Goal: Task Accomplishment & Management: Complete application form

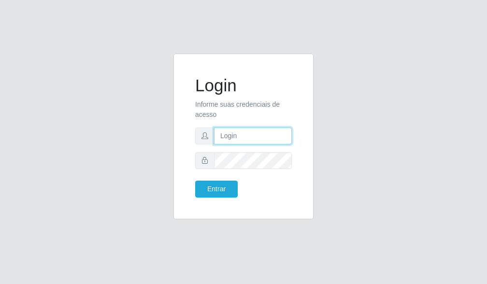
click at [221, 137] on input "text" at bounding box center [253, 136] width 78 height 17
type input "[EMAIL_ADDRESS][DOMAIN_NAME]"
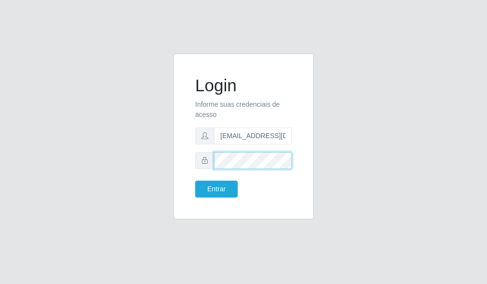
click at [195, 181] on button "Entrar" at bounding box center [216, 189] width 43 height 17
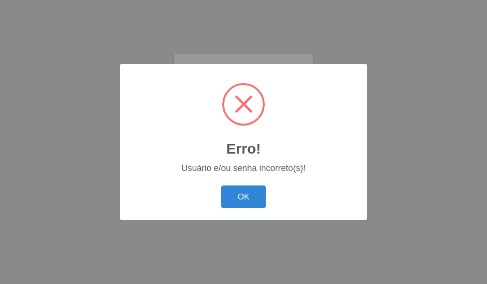
click at [226, 193] on button "OK" at bounding box center [243, 197] width 45 height 23
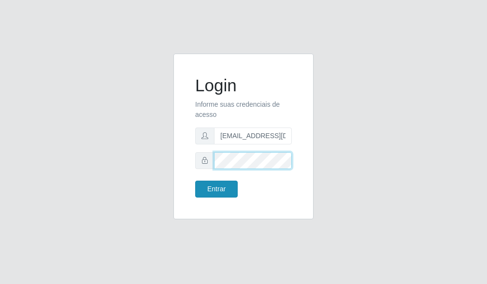
click at [236, 192] on button "Entrar" at bounding box center [216, 189] width 43 height 17
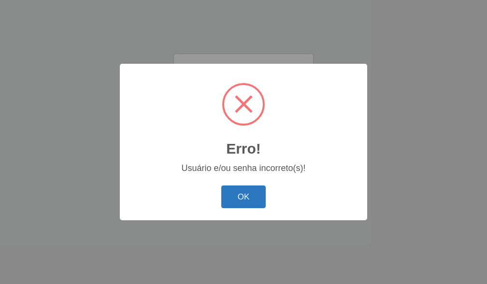
click at [251, 198] on button "OK" at bounding box center [243, 197] width 45 height 23
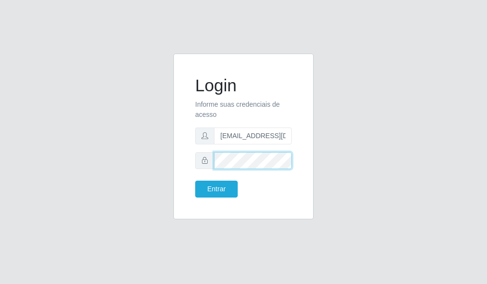
click at [102, 165] on div "Login Informe suas credenciais de acesso [EMAIL_ADDRESS][DOMAIN_NAME] Entrar" at bounding box center [244, 142] width 464 height 177
click at [195, 181] on button "Entrar" at bounding box center [216, 189] width 43 height 17
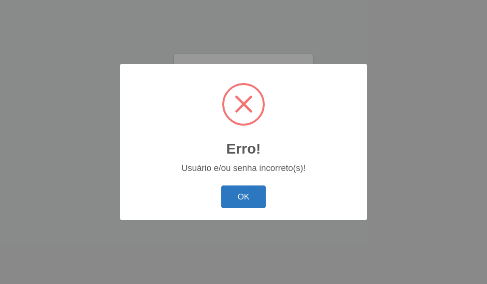
drag, startPoint x: 231, startPoint y: 196, endPoint x: 216, endPoint y: 184, distance: 19.2
click at [226, 191] on button "OK" at bounding box center [243, 197] width 45 height 23
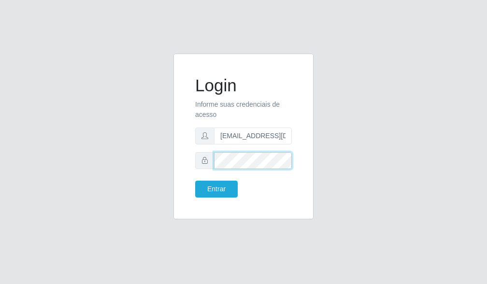
click at [147, 146] on div "Login Informe suas credenciais de acesso [EMAIL_ADDRESS][DOMAIN_NAME] Entrar" at bounding box center [244, 142] width 464 height 177
click at [195, 181] on button "Entrar" at bounding box center [216, 189] width 43 height 17
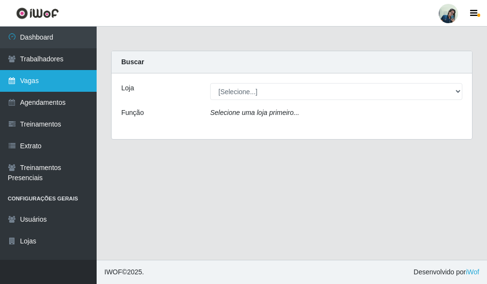
click at [18, 86] on link "Vagas" at bounding box center [48, 81] width 97 height 22
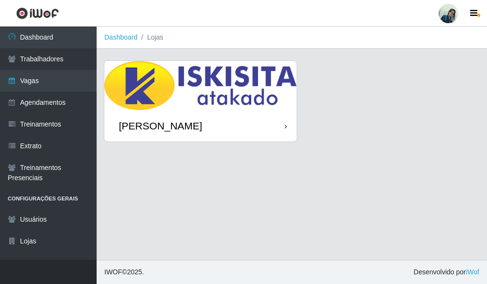
click at [183, 109] on img at bounding box center [200, 85] width 192 height 49
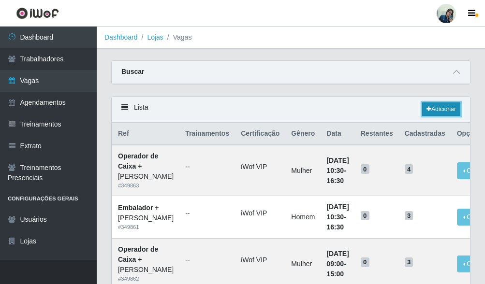
click at [440, 112] on link "Adicionar" at bounding box center [441, 109] width 38 height 14
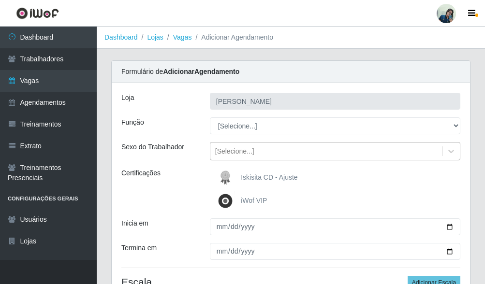
click at [230, 150] on div "[Selecione...]" at bounding box center [234, 151] width 39 height 10
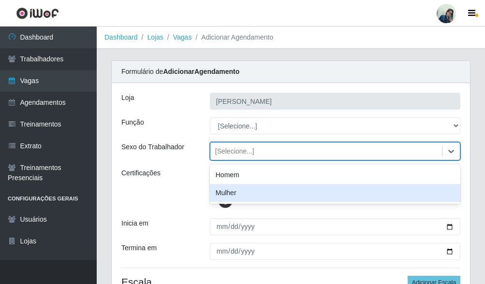
click at [227, 185] on div "Mulher" at bounding box center [335, 193] width 250 height 18
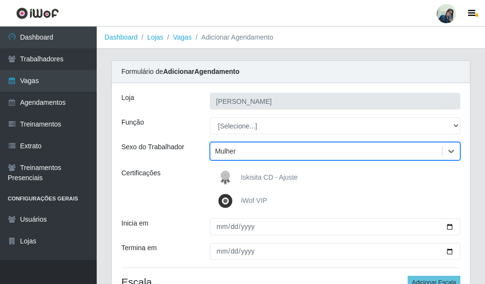
click at [233, 149] on div "Mulher" at bounding box center [225, 151] width 21 height 10
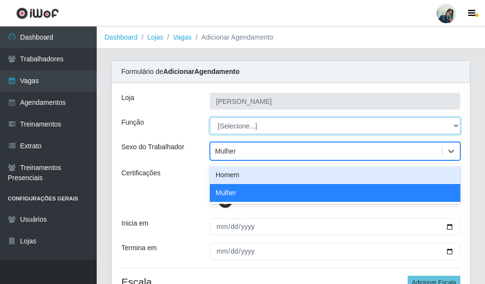
click at [234, 123] on select "[Selecione...] Auxiliar de Estacionamento Auxiliar de Estacionamento + Auxiliar…" at bounding box center [335, 125] width 250 height 17
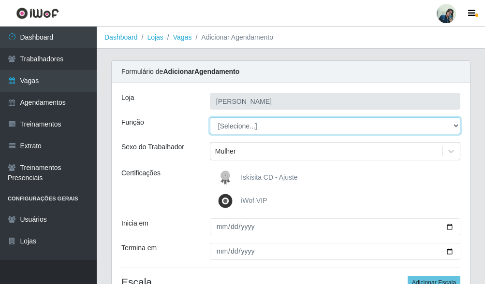
select select "72"
click at [210, 117] on select "[Selecione...] Auxiliar de Estacionamento Auxiliar de Estacionamento + Auxiliar…" at bounding box center [335, 125] width 250 height 17
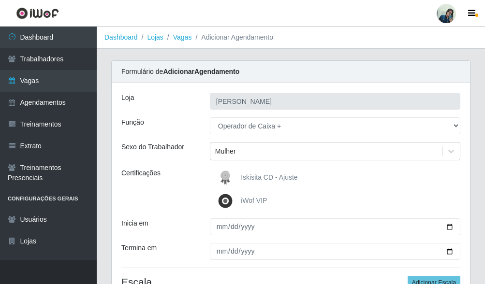
click at [167, 144] on label "Sexo do Trabalhador" at bounding box center [152, 147] width 63 height 10
click at [206, 189] on div "Iskisita CD - Ajuste iWof VIP" at bounding box center [334, 189] width 265 height 43
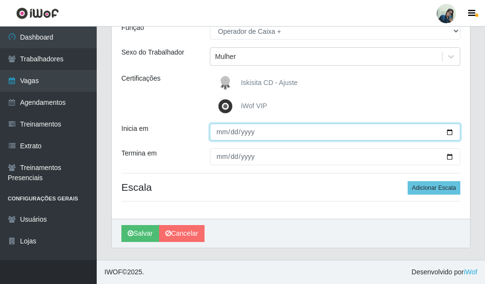
drag, startPoint x: 211, startPoint y: 138, endPoint x: 226, endPoint y: 133, distance: 16.3
click at [221, 134] on input "Inicia em" at bounding box center [335, 132] width 250 height 17
click at [227, 133] on input "Inicia em" at bounding box center [335, 132] width 250 height 17
click at [218, 133] on input "Inicia em" at bounding box center [335, 132] width 250 height 17
type input "[DATE]"
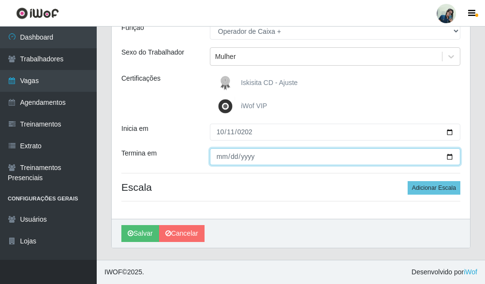
click at [223, 160] on input "Termina em" at bounding box center [335, 156] width 250 height 17
type input "[DATE]"
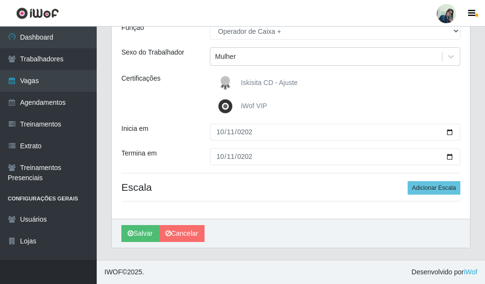
click at [176, 107] on div "Certificações" at bounding box center [158, 94] width 88 height 43
click at [447, 194] on button "Adicionar Escala" at bounding box center [433, 188] width 53 height 14
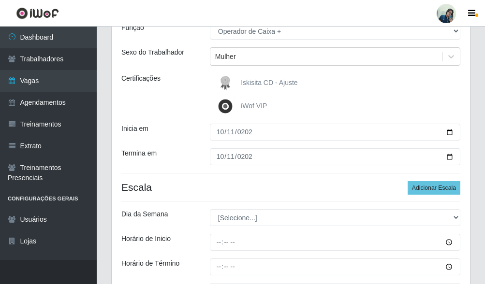
drag, startPoint x: 161, startPoint y: 193, endPoint x: 168, endPoint y: 183, distance: 12.3
click at [163, 192] on h4 "Escala Adicionar Escala" at bounding box center [290, 187] width 339 height 12
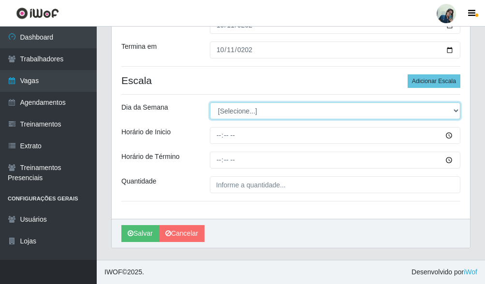
click at [254, 106] on select "[Selecione...] Segunda Terça Quarta Quinta Sexta Sábado Domingo" at bounding box center [335, 110] width 250 height 17
select select "6"
click at [210, 102] on select "[Selecione...] Segunda Terça Quarta Quinta Sexta Sábado Domingo" at bounding box center [335, 110] width 250 height 17
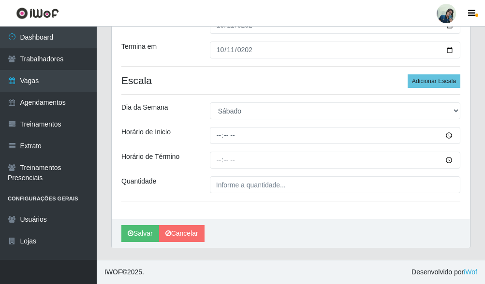
click at [167, 125] on div "[PERSON_NAME] Função [Selecione...] Auxiliar de Estacionamento Auxiliar de Esta…" at bounding box center [291, 50] width 358 height 337
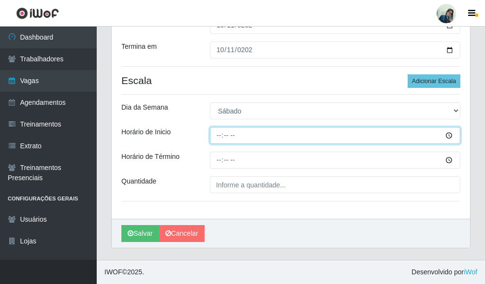
drag, startPoint x: 229, startPoint y: 141, endPoint x: 223, endPoint y: 139, distance: 7.0
click at [229, 141] on input "Horário de Inicio" at bounding box center [335, 135] width 250 height 17
type input "11:30"
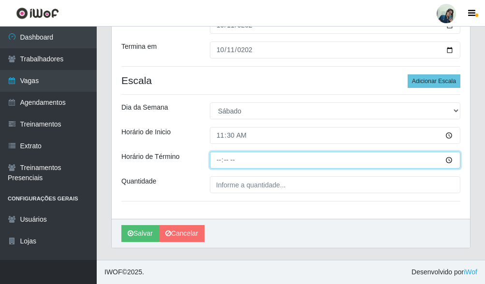
click at [217, 161] on input "Horário de Término" at bounding box center [335, 160] width 250 height 17
click at [218, 162] on input "Horário de Término" at bounding box center [335, 160] width 250 height 17
type input "17:30"
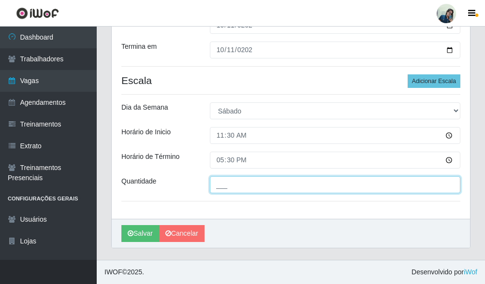
click at [233, 187] on input "___" at bounding box center [335, 184] width 250 height 17
type input "1__"
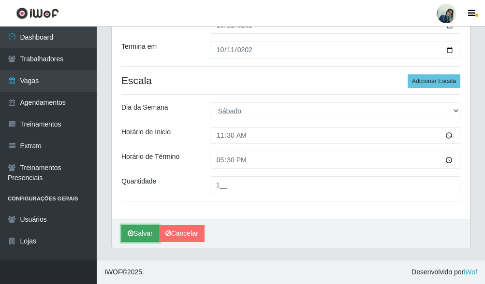
click at [149, 236] on button "Salvar" at bounding box center [140, 233] width 38 height 17
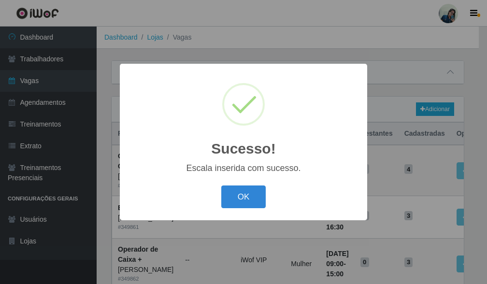
click at [246, 195] on button "OK" at bounding box center [243, 197] width 45 height 23
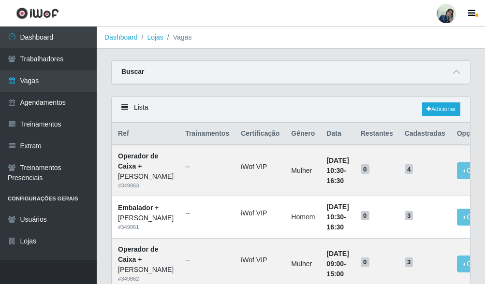
click at [321, 72] on div "Buscar" at bounding box center [291, 72] width 358 height 23
click at [444, 108] on link "Adicionar" at bounding box center [441, 109] width 38 height 14
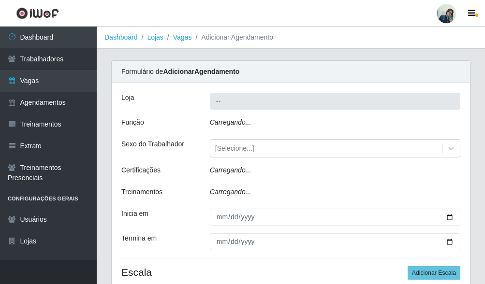
type input "[PERSON_NAME]"
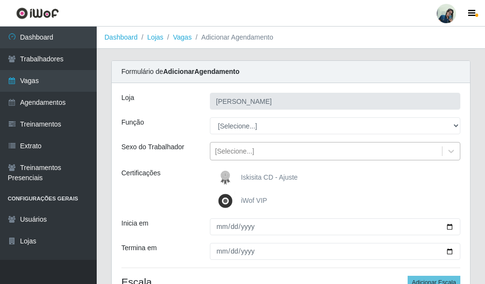
click at [247, 148] on div "[Selecione...]" at bounding box center [234, 151] width 39 height 10
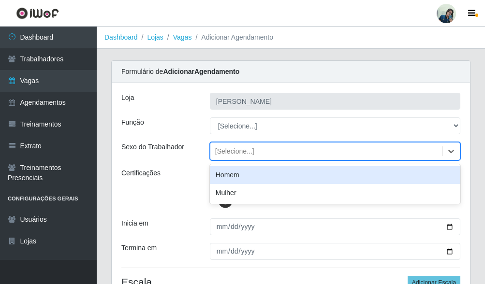
click at [247, 148] on div "[Selecione...]" at bounding box center [234, 151] width 39 height 10
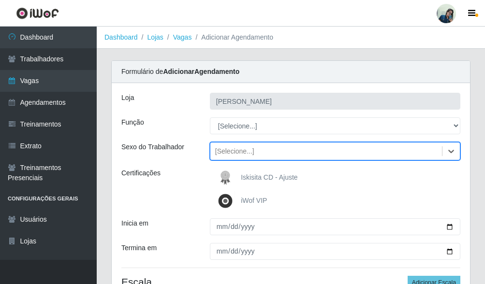
drag, startPoint x: 229, startPoint y: 108, endPoint x: 232, endPoint y: 126, distance: 17.7
click at [230, 115] on div "[PERSON_NAME] Função [Selecione...] Auxiliar de Estacionamento Auxiliar de Esta…" at bounding box center [291, 198] width 358 height 230
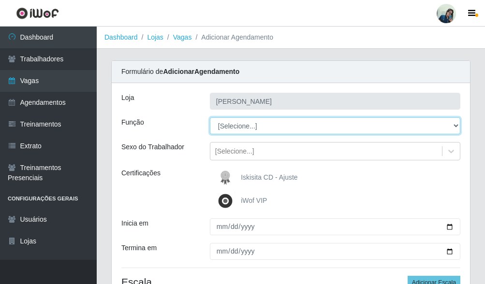
click at [232, 127] on select "[Selecione...] Auxiliar de Estacionamento Auxiliar de Estacionamento + Auxiliar…" at bounding box center [335, 125] width 250 height 17
select select "70"
click at [210, 117] on select "[Selecione...] Auxiliar de Estacionamento Auxiliar de Estacionamento + Auxiliar…" at bounding box center [335, 125] width 250 height 17
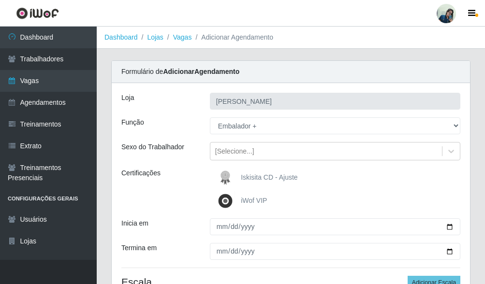
click at [240, 161] on div "[PERSON_NAME] Função [Selecione...] Auxiliar de Estacionamento Auxiliar de Esta…" at bounding box center [291, 198] width 358 height 230
click at [243, 150] on div "[Selecione...]" at bounding box center [234, 151] width 39 height 10
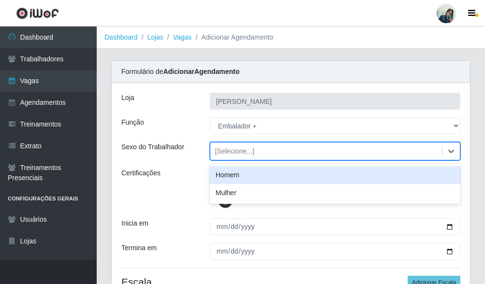
click at [228, 175] on div "Homem" at bounding box center [335, 175] width 250 height 18
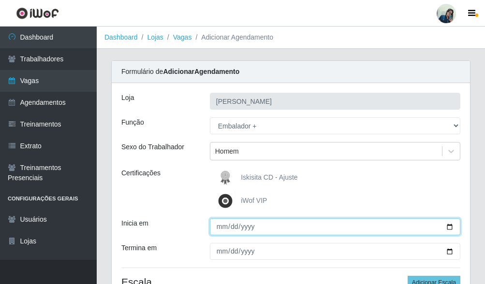
click at [219, 235] on input "Inicia em" at bounding box center [335, 226] width 250 height 17
type input "[DATE]"
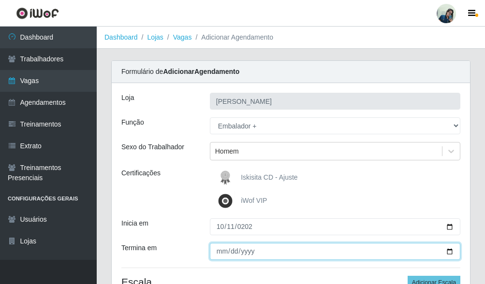
click at [220, 253] on input "Termina em" at bounding box center [335, 251] width 250 height 17
type input "[DATE]"
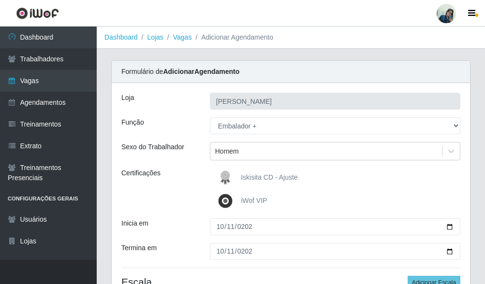
click at [164, 169] on div "Certificações" at bounding box center [158, 189] width 88 height 43
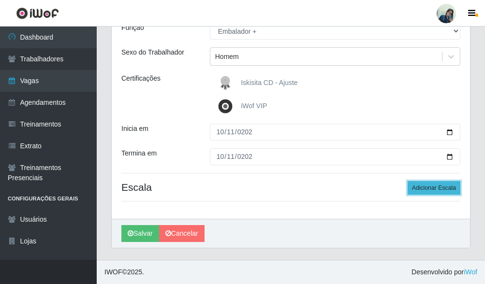
click at [455, 188] on button "Adicionar Escala" at bounding box center [433, 188] width 53 height 14
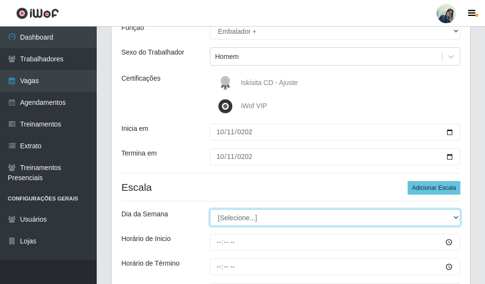
click at [231, 216] on select "[Selecione...] Segunda Terça Quarta Quinta Sexta Sábado Domingo" at bounding box center [335, 217] width 250 height 17
select select "6"
click at [210, 209] on select "[Selecione...] Segunda Terça Quarta Quinta Sexta Sábado Domingo" at bounding box center [335, 217] width 250 height 17
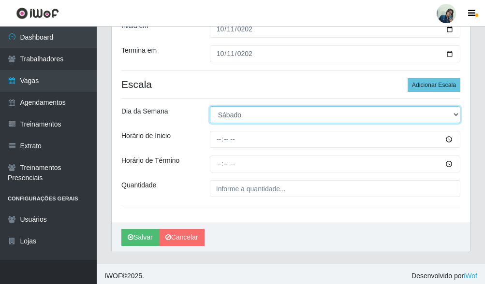
scroll to position [201, 0]
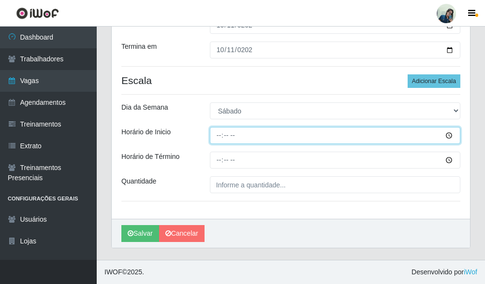
drag, startPoint x: 210, startPoint y: 141, endPoint x: 228, endPoint y: 134, distance: 19.3
click at [212, 141] on input "Horário de Inicio" at bounding box center [335, 135] width 250 height 17
type input "11:00"
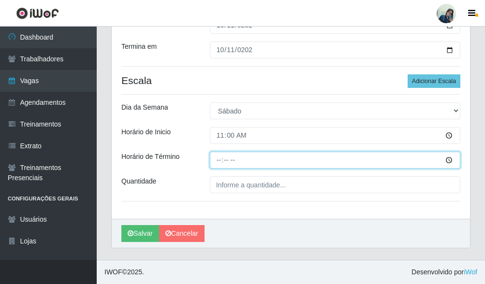
click at [219, 164] on input "Horário de Término" at bounding box center [335, 160] width 250 height 17
type input "17:00"
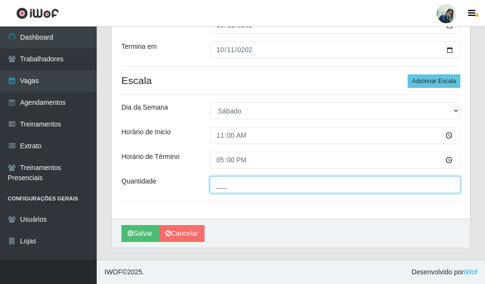
click at [226, 178] on input "___" at bounding box center [335, 184] width 250 height 17
type input "3__"
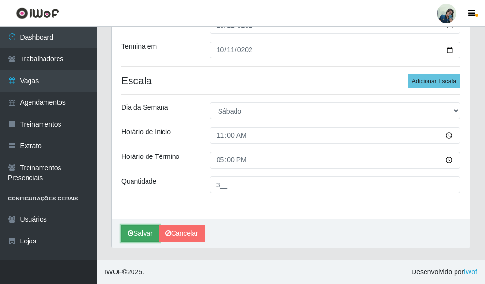
click at [142, 231] on button "Salvar" at bounding box center [140, 233] width 38 height 17
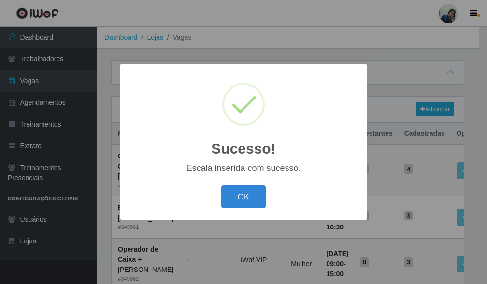
click at [250, 201] on button "OK" at bounding box center [243, 197] width 45 height 23
